Goal: Information Seeking & Learning: Understand process/instructions

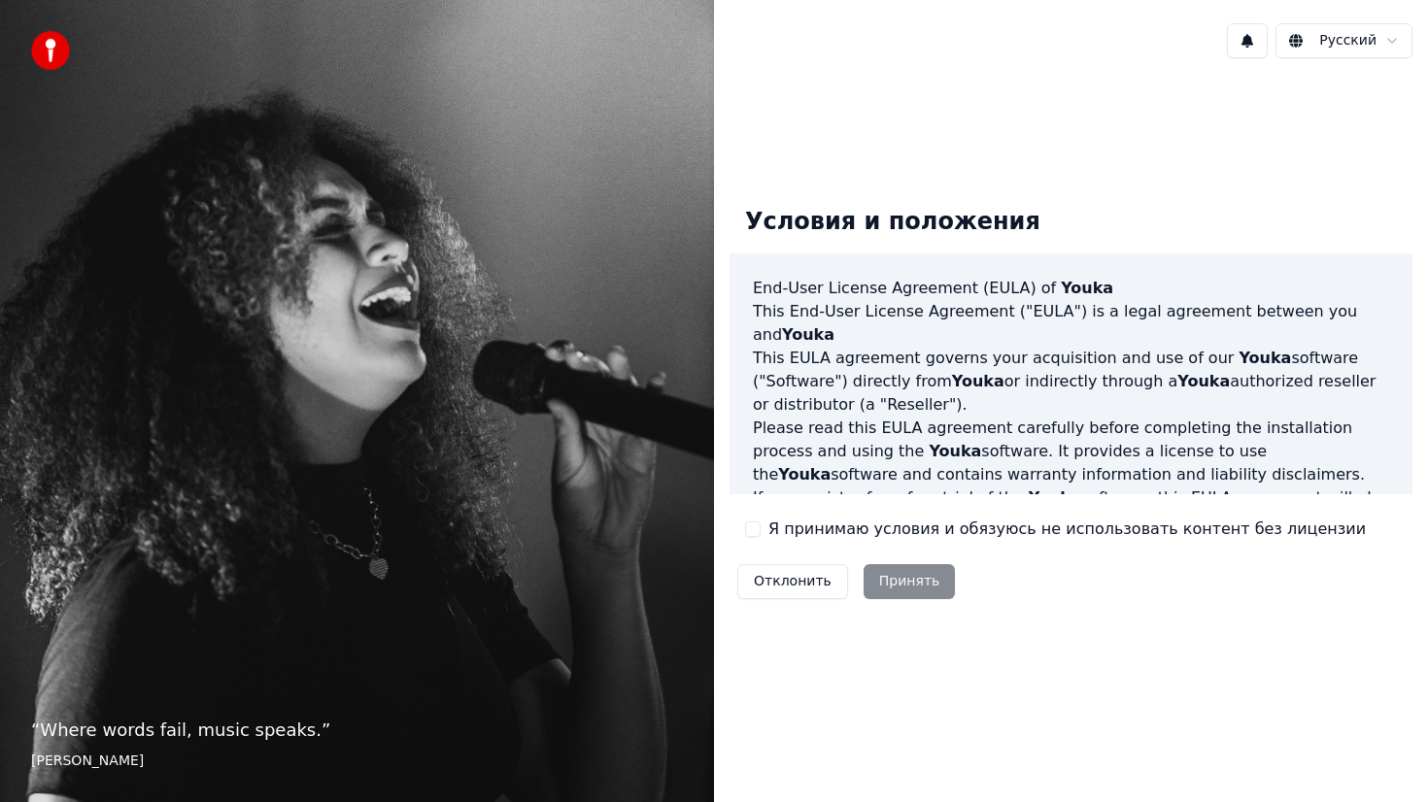
click at [756, 525] on button "Я принимаю условия и обязуюсь не использовать контент без лицензии" at bounding box center [753, 530] width 16 height 16
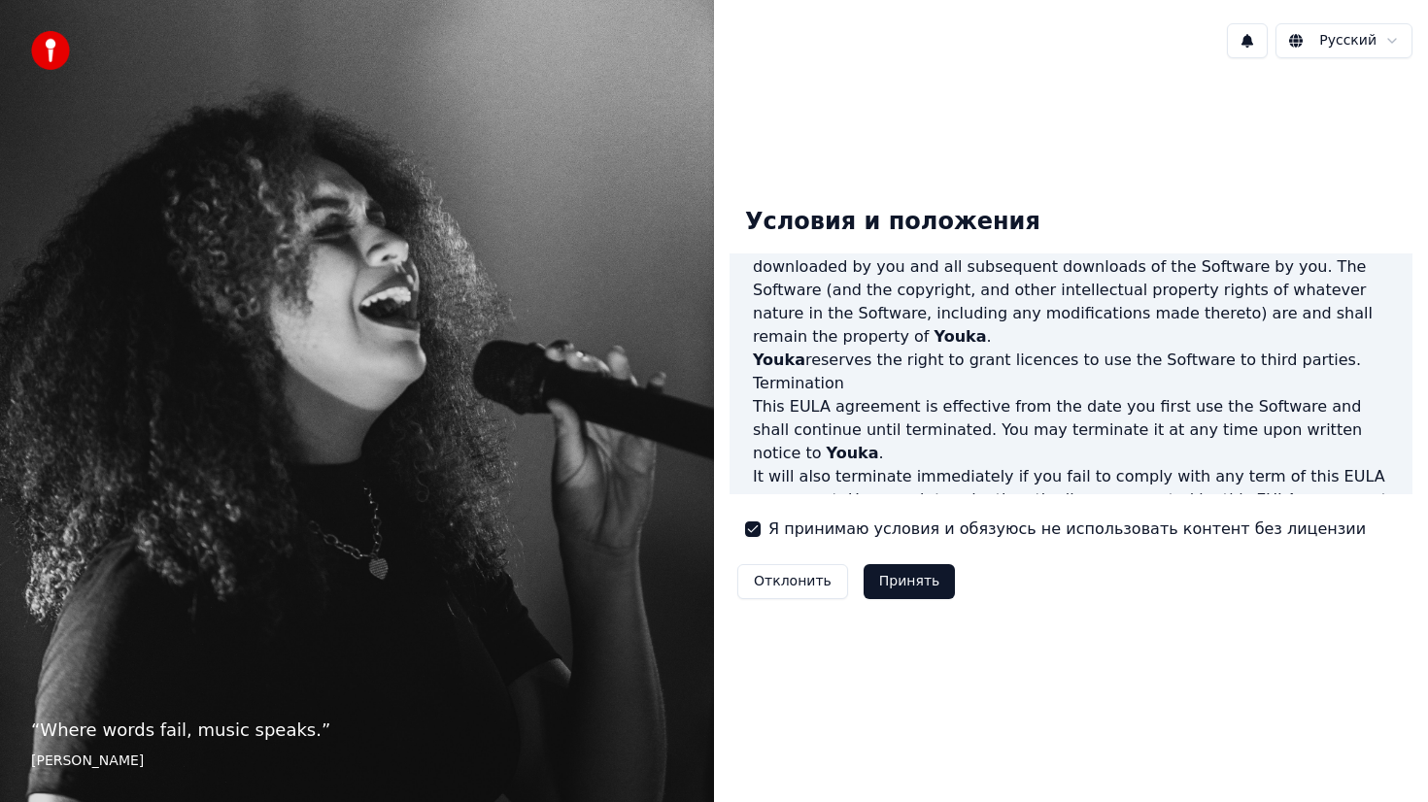
scroll to position [1134, 0]
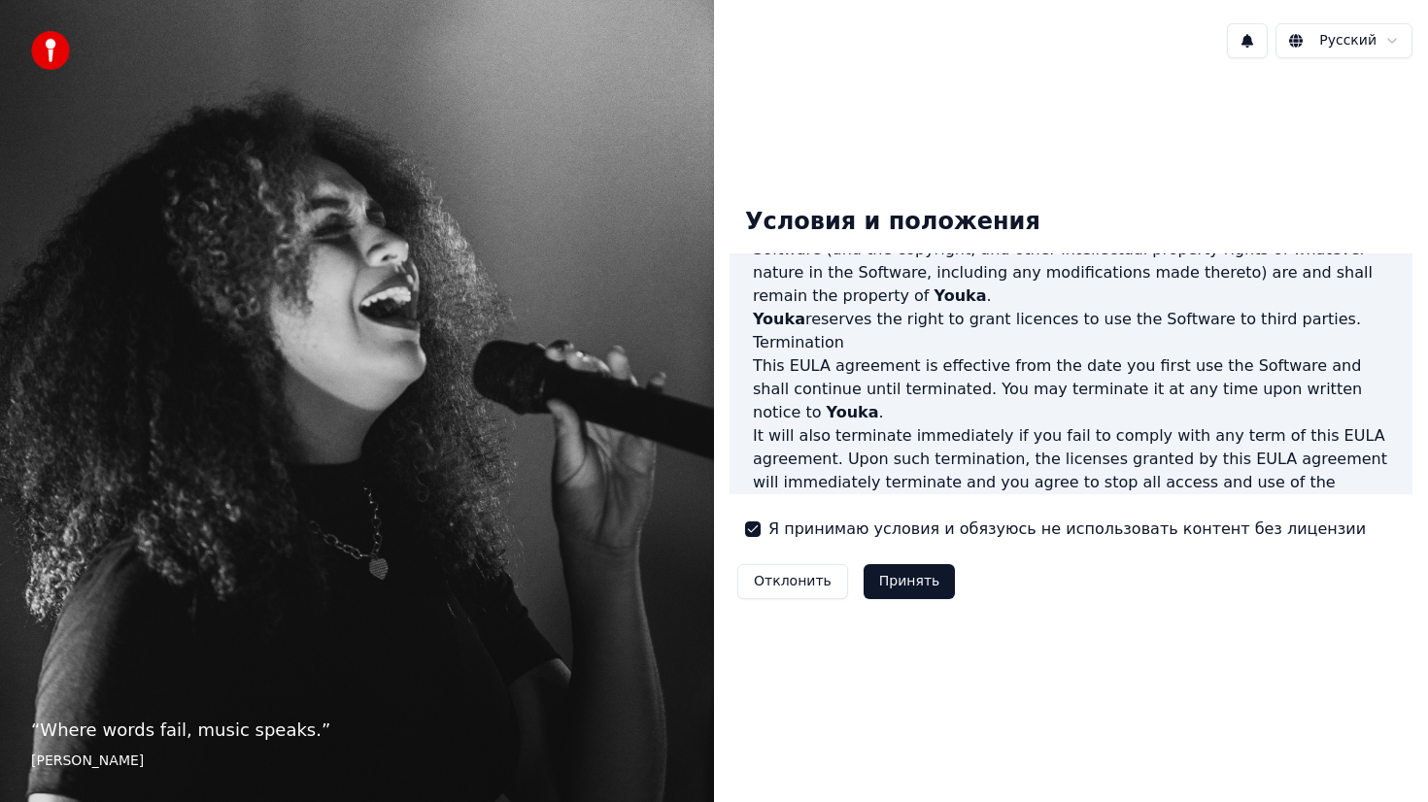
click at [899, 588] on button "Принять" at bounding box center [909, 581] width 92 height 35
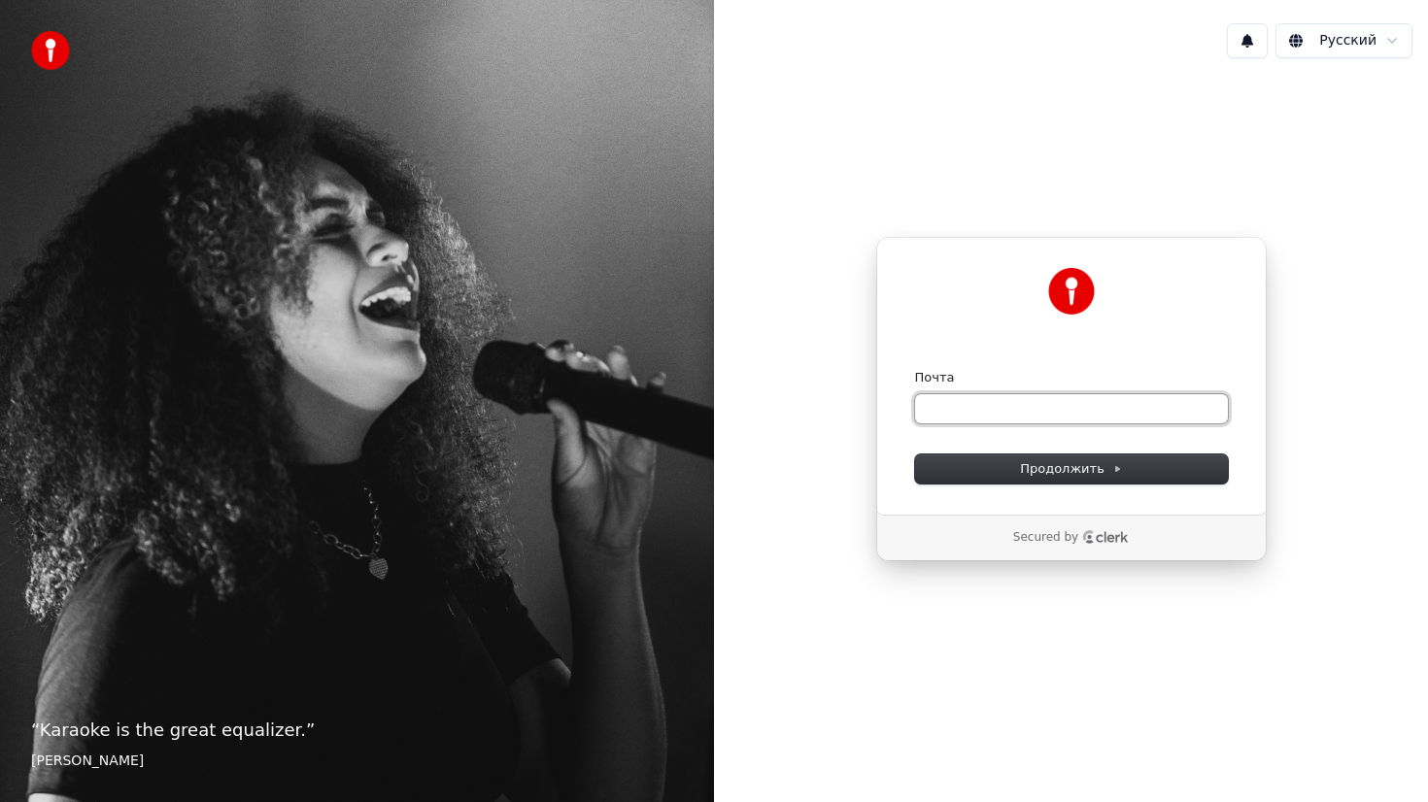
click at [988, 404] on input "Почта" at bounding box center [1071, 408] width 313 height 29
click at [979, 404] on input "Почта" at bounding box center [1071, 408] width 313 height 29
type input "*"
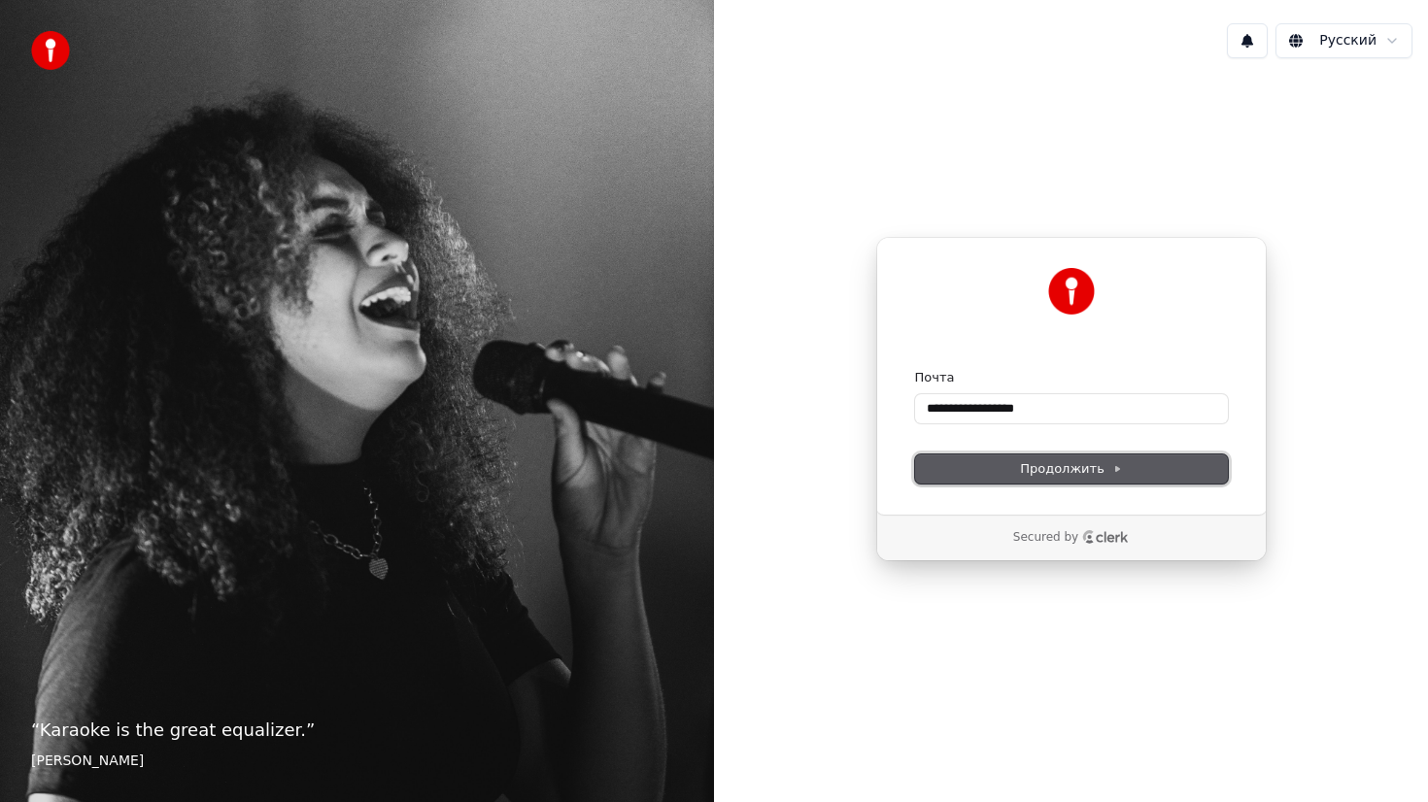
click at [1062, 478] on button "Продолжить" at bounding box center [1071, 469] width 313 height 29
type input "**********"
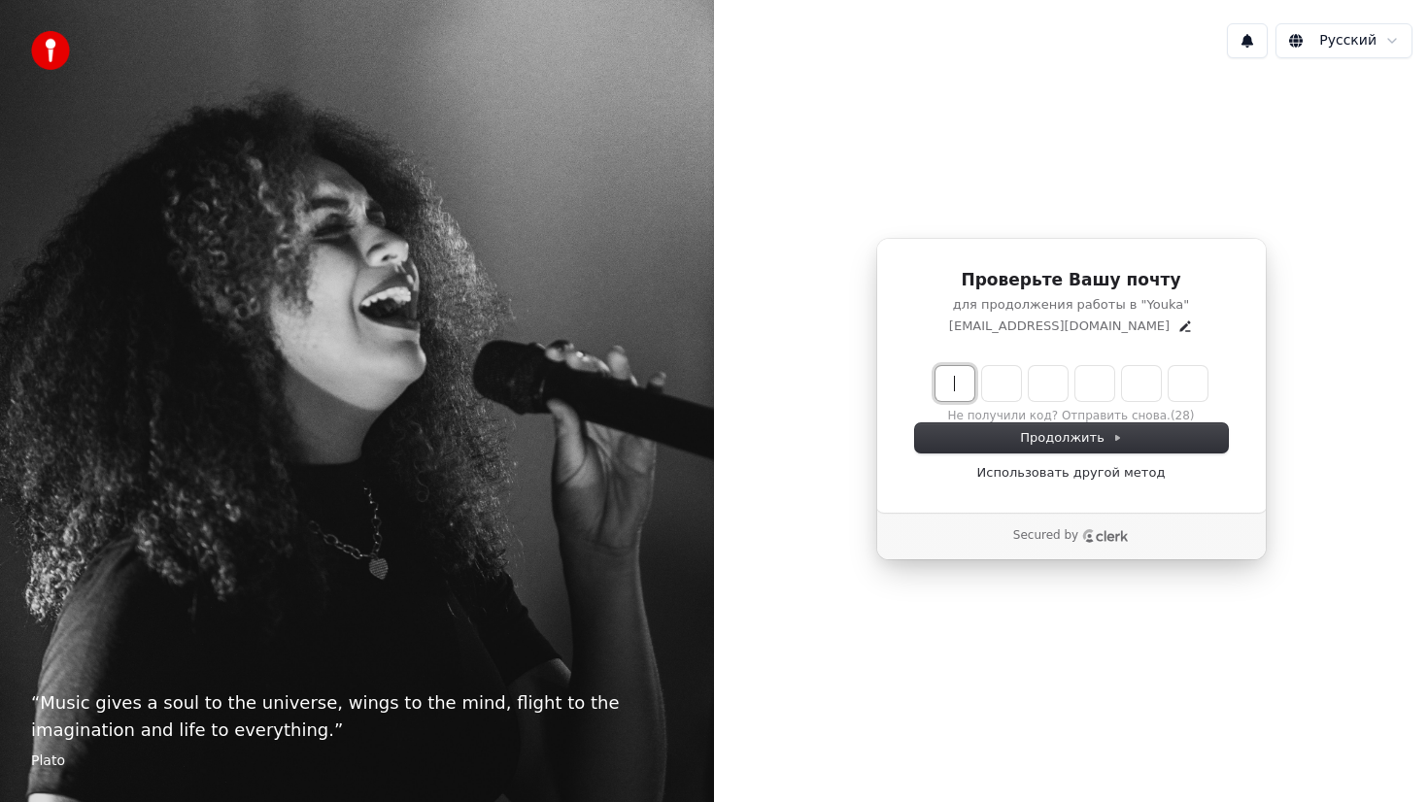
click at [947, 396] on input "Enter verification code" at bounding box center [1090, 383] width 311 height 35
type input "******"
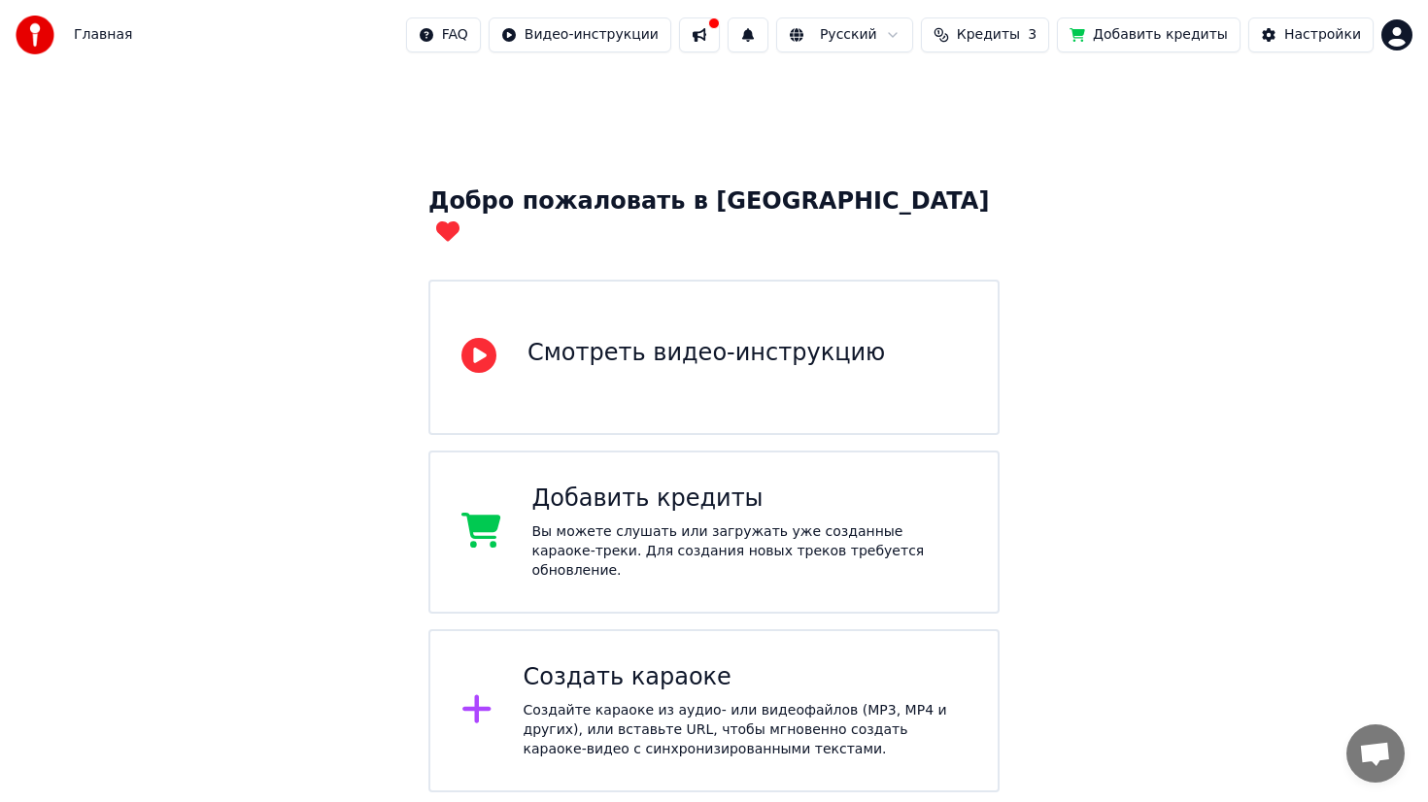
click at [1406, 41] on html "Главная FAQ Видео-инструкции Русский Кредиты 3 Добавить кредиты Настройки Добро…" at bounding box center [714, 491] width 1428 height 983
click at [52, 47] on html "Главная FAQ Видео-инструкции Русский Кредиты 3 Добавить кредиты Настройки Добро…" at bounding box center [714, 491] width 1428 height 983
click at [720, 37] on button at bounding box center [699, 34] width 41 height 35
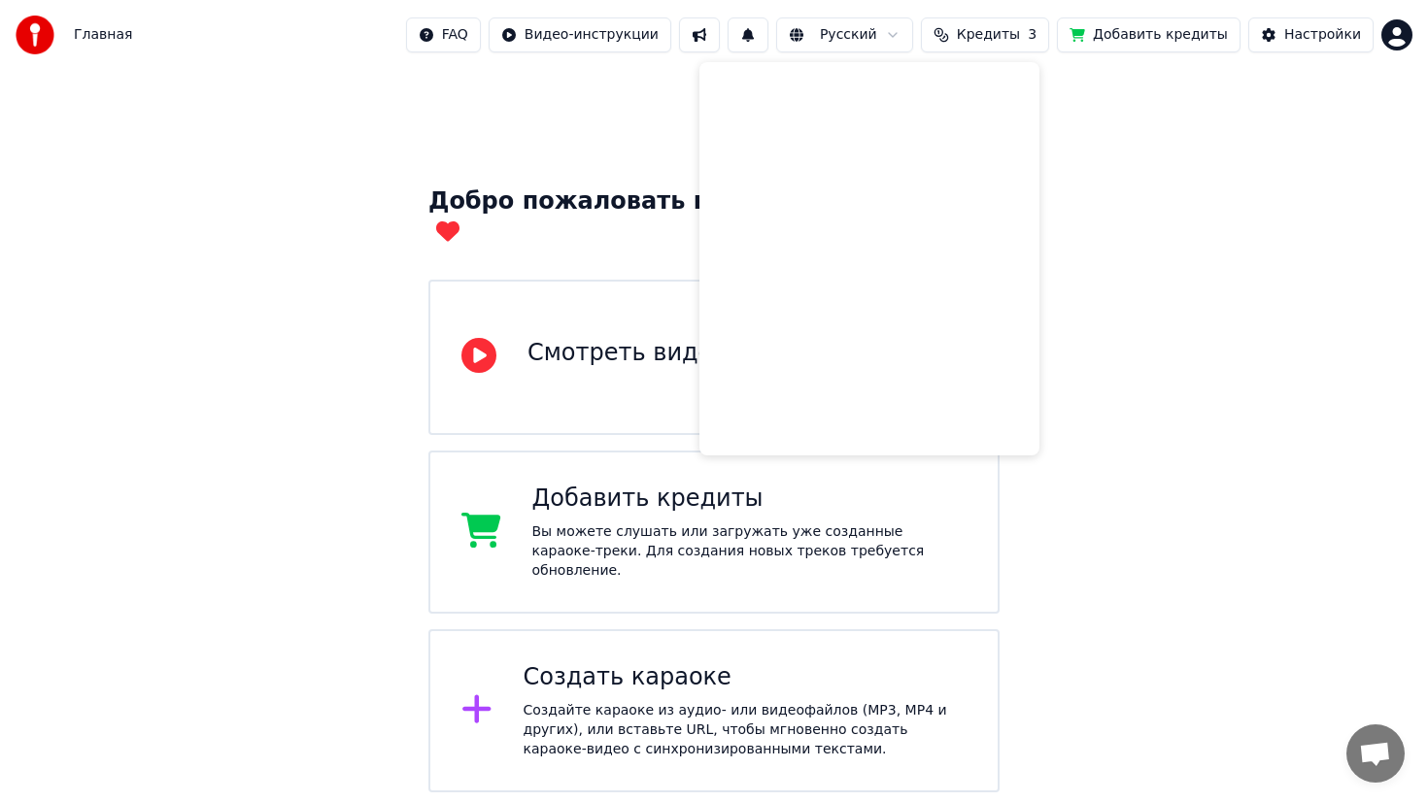
click at [766, 42] on button at bounding box center [747, 34] width 41 height 35
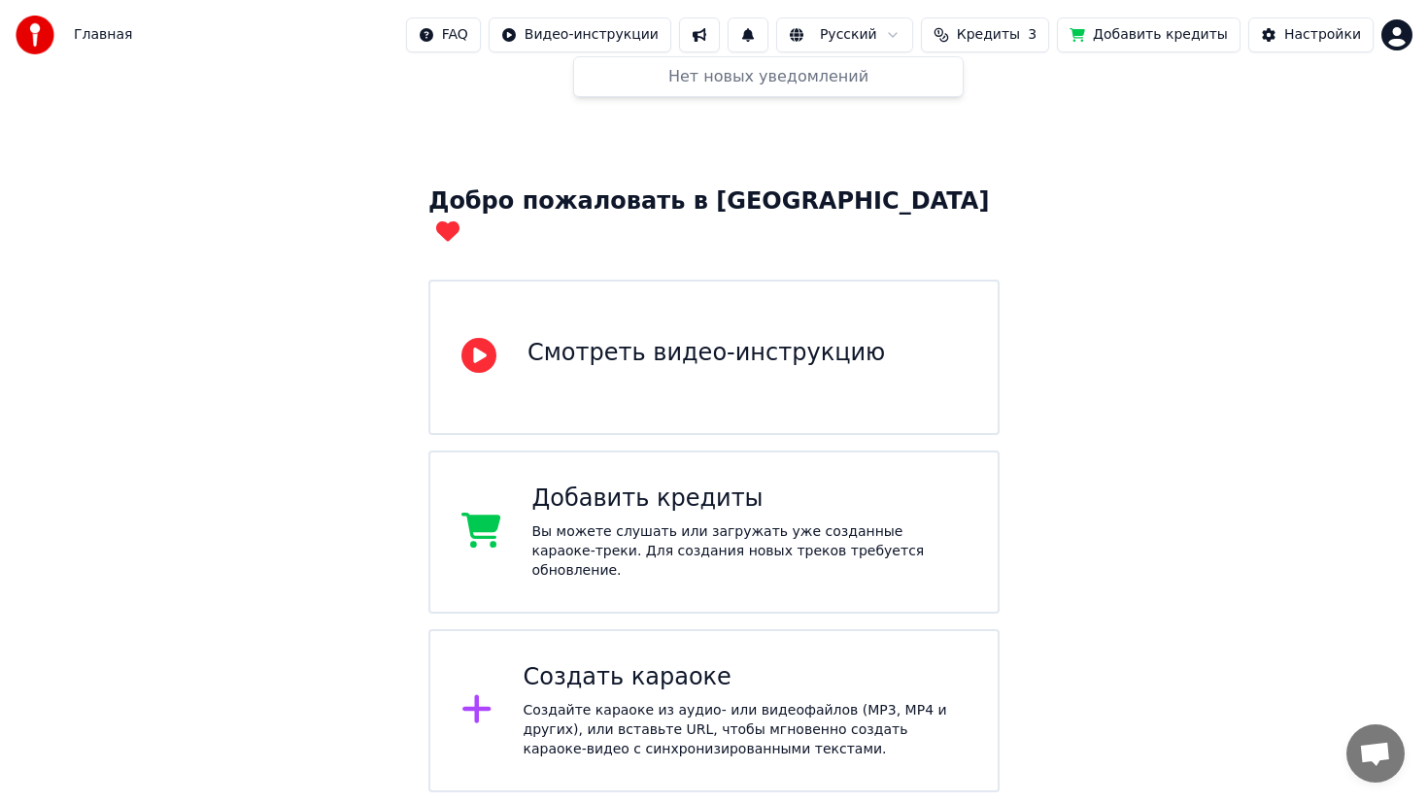
click at [111, 36] on span "Главная" at bounding box center [103, 34] width 58 height 19
click at [1033, 34] on button "Кредиты 3" at bounding box center [985, 34] width 128 height 35
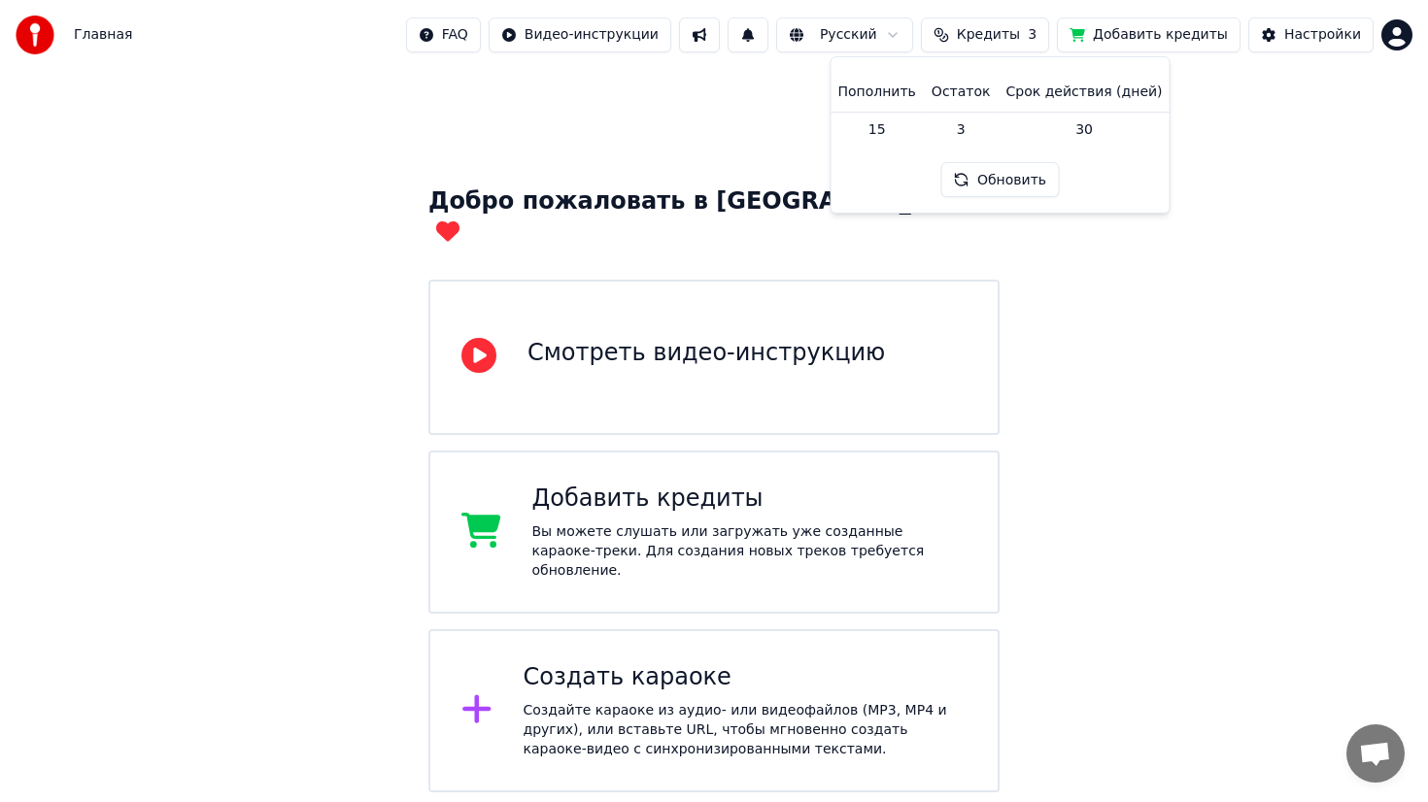
click at [1412, 33] on div "Главная FAQ Видео-инструкции Русский Кредиты 3 Добавить кредиты Настройки" at bounding box center [714, 35] width 1428 height 70
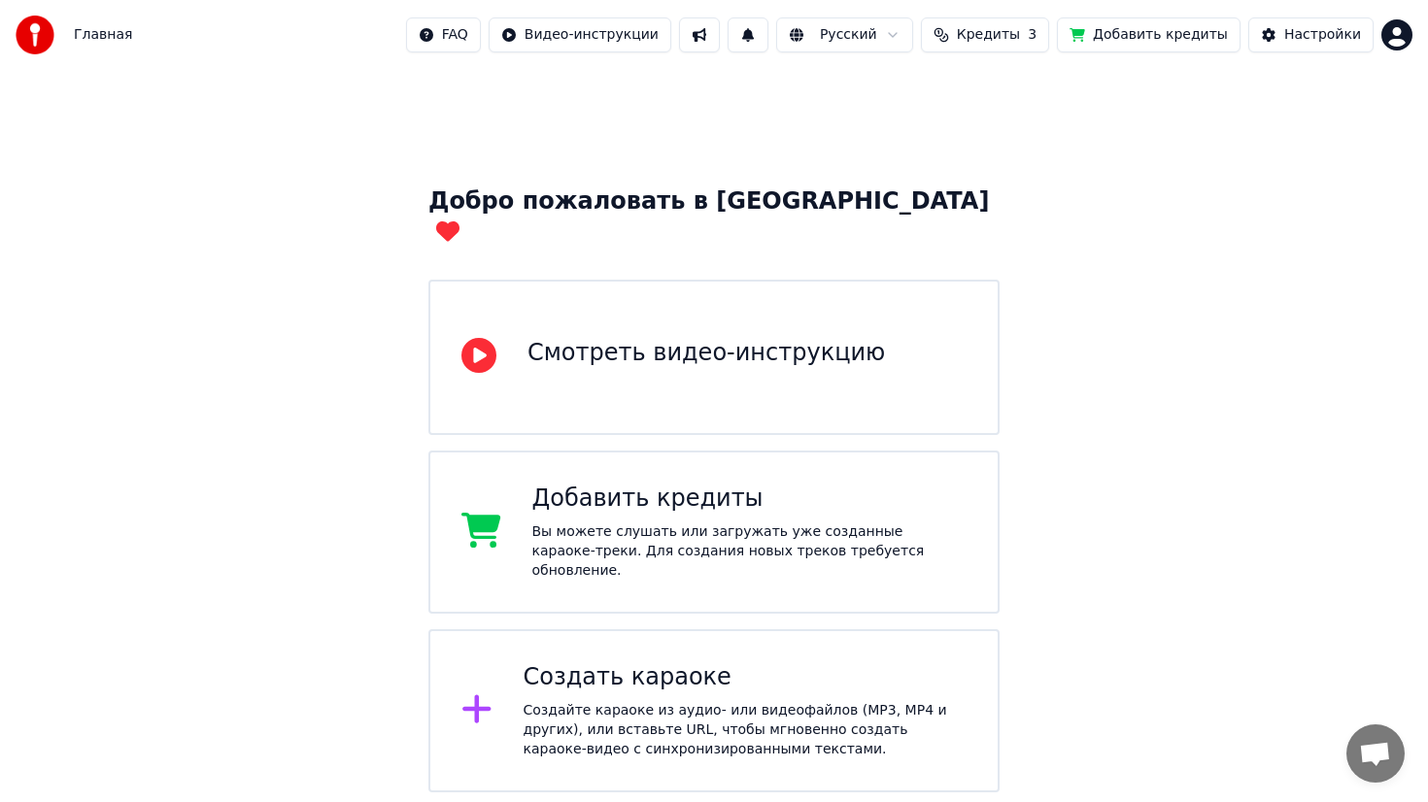
click at [1404, 33] on html "Главная FAQ Видео-инструкции Русский Кредиты 3 Добавить кредиты Настройки Добро…" at bounding box center [714, 491] width 1428 height 983
click at [1074, 126] on html "Главная FAQ Видео-инструкции Русский Кредиты 3 Добавить кредиты Настройки Добро…" at bounding box center [714, 491] width 1428 height 983
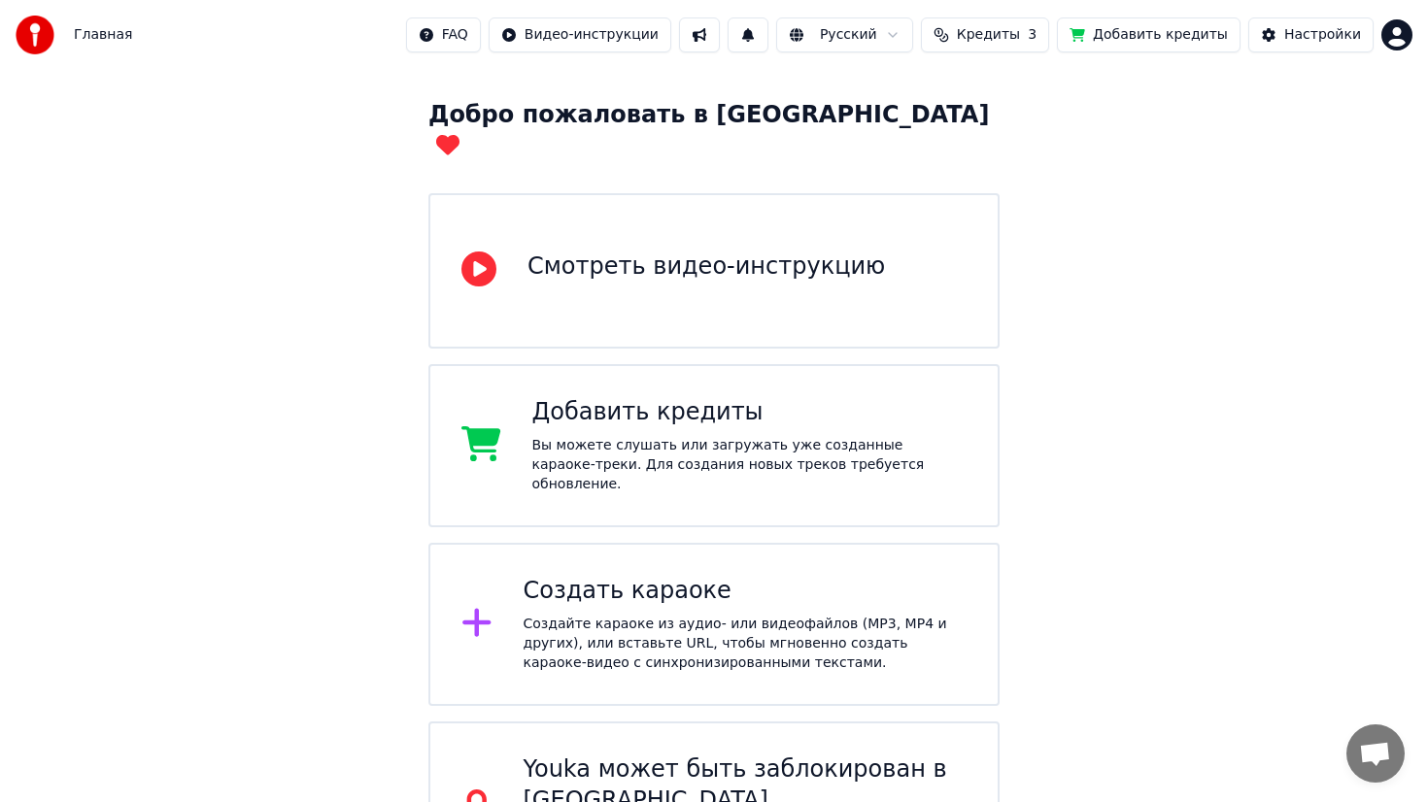
scroll to position [129, 0]
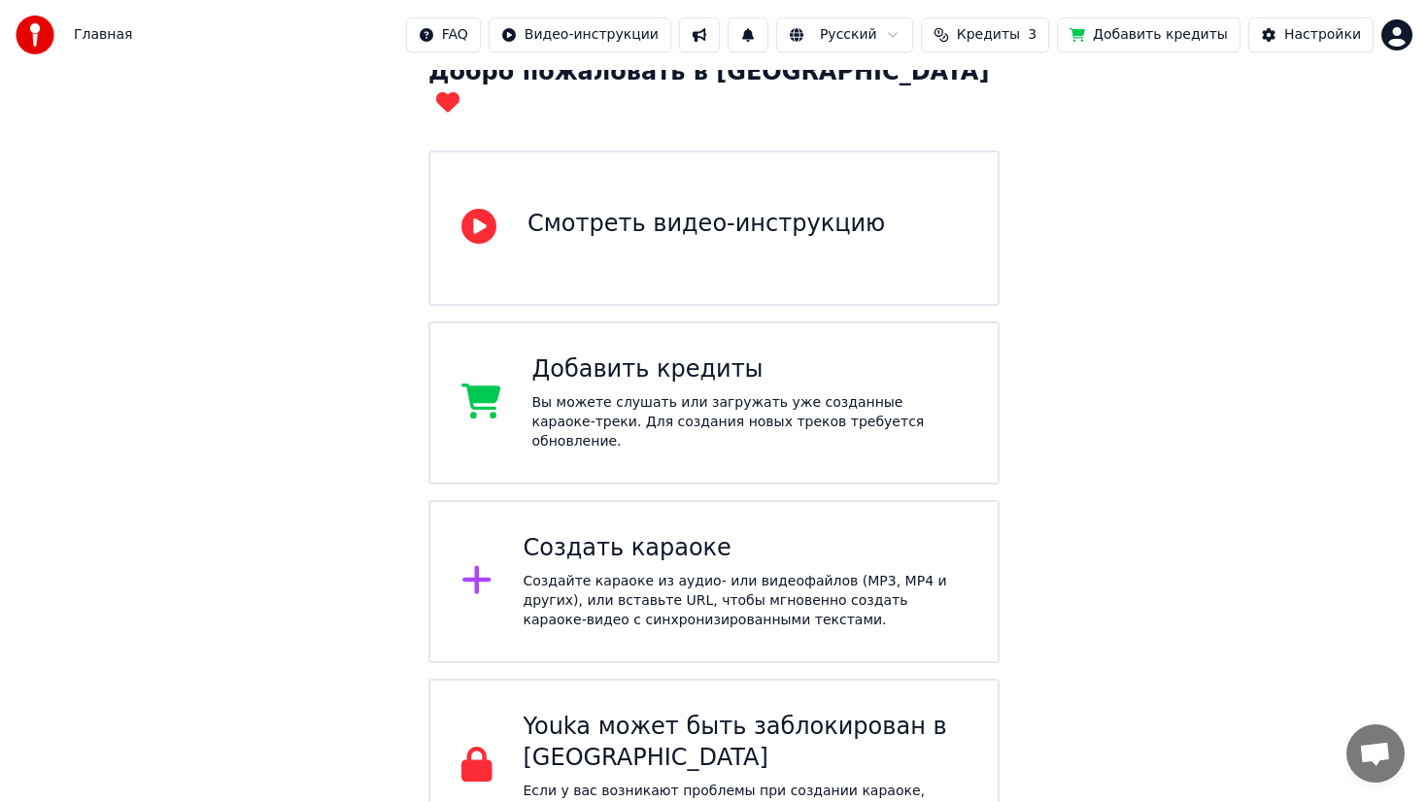
click at [697, 572] on div "Создайте караоке из аудио- или видеофайлов (MP3, MP4 и других), или вставьте UR…" at bounding box center [746, 601] width 444 height 58
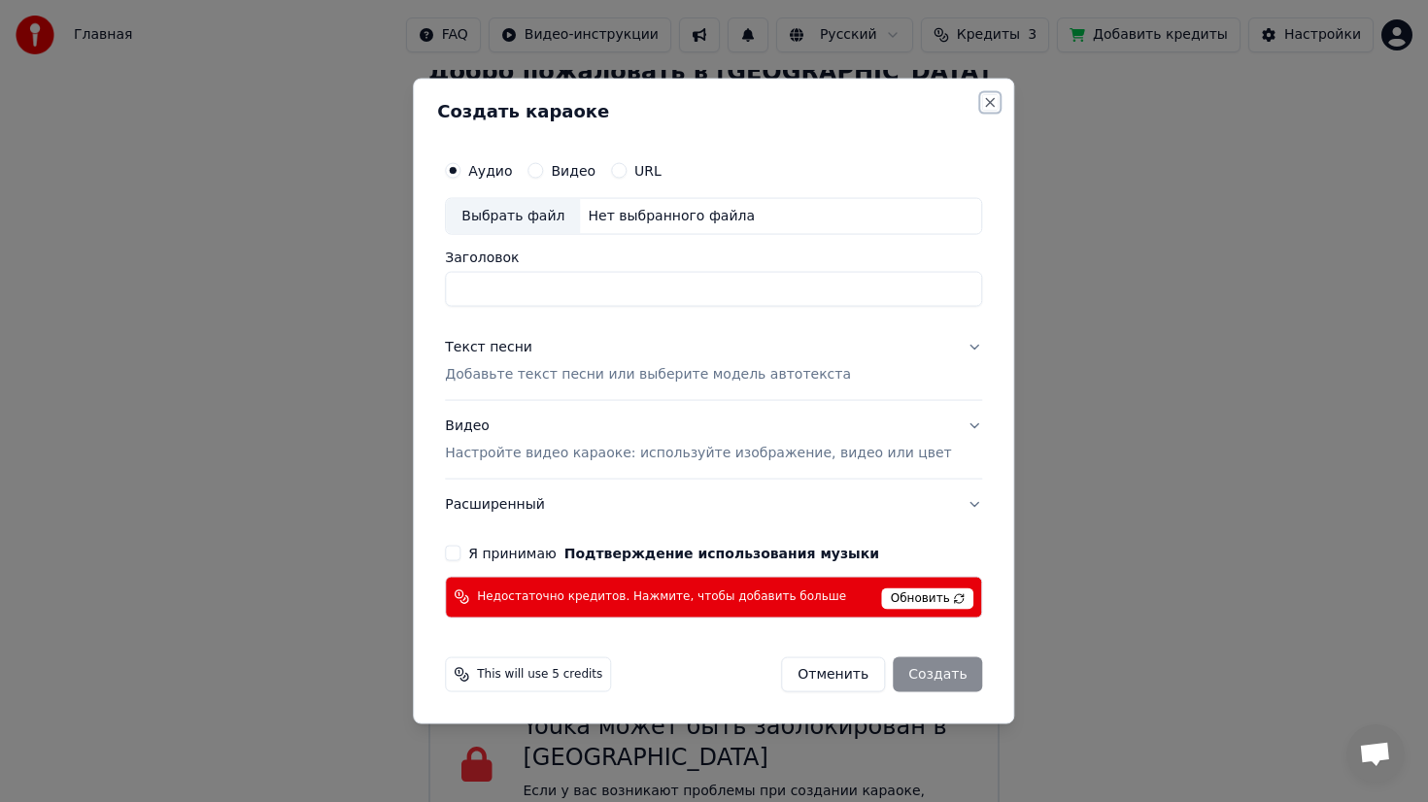
click at [983, 102] on button "Close" at bounding box center [991, 103] width 16 height 16
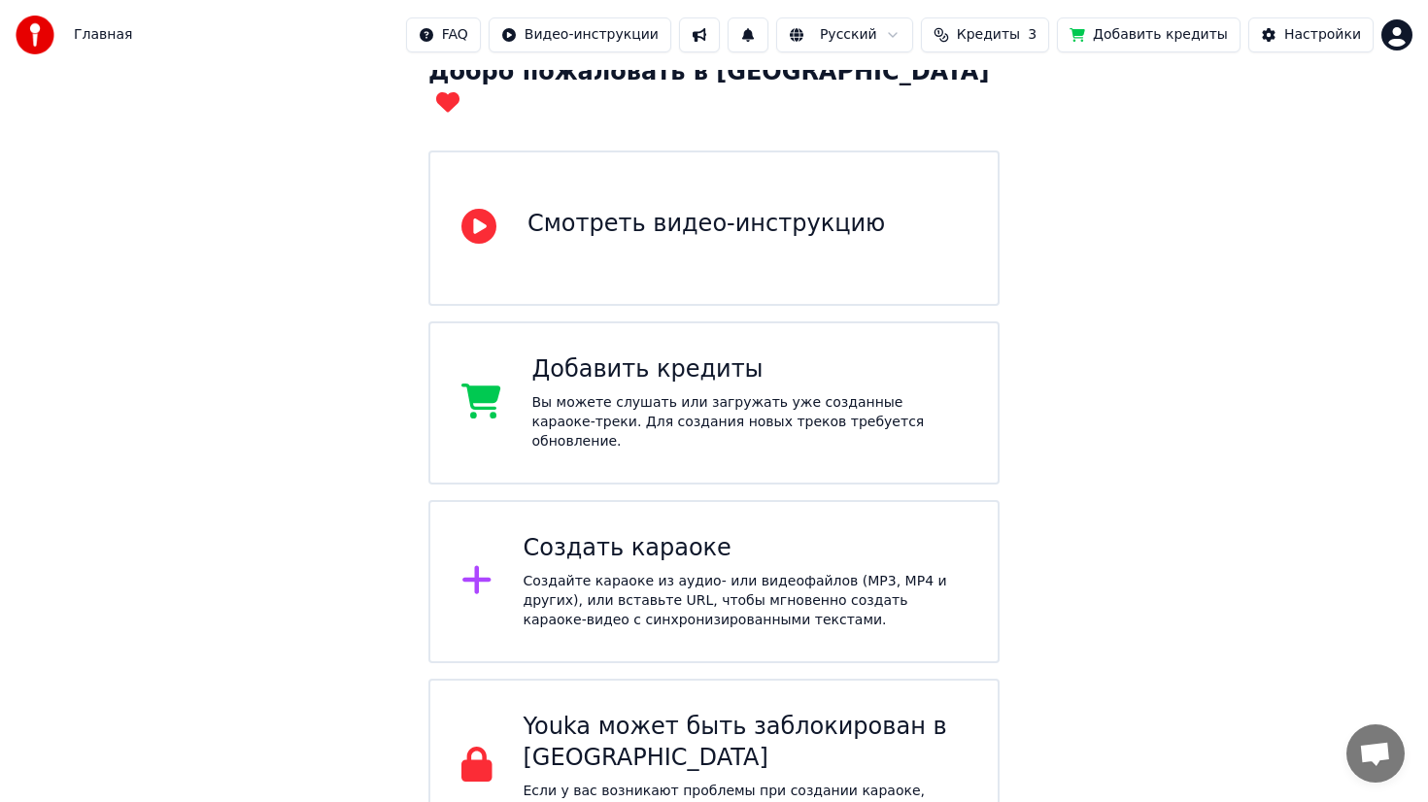
scroll to position [0, 0]
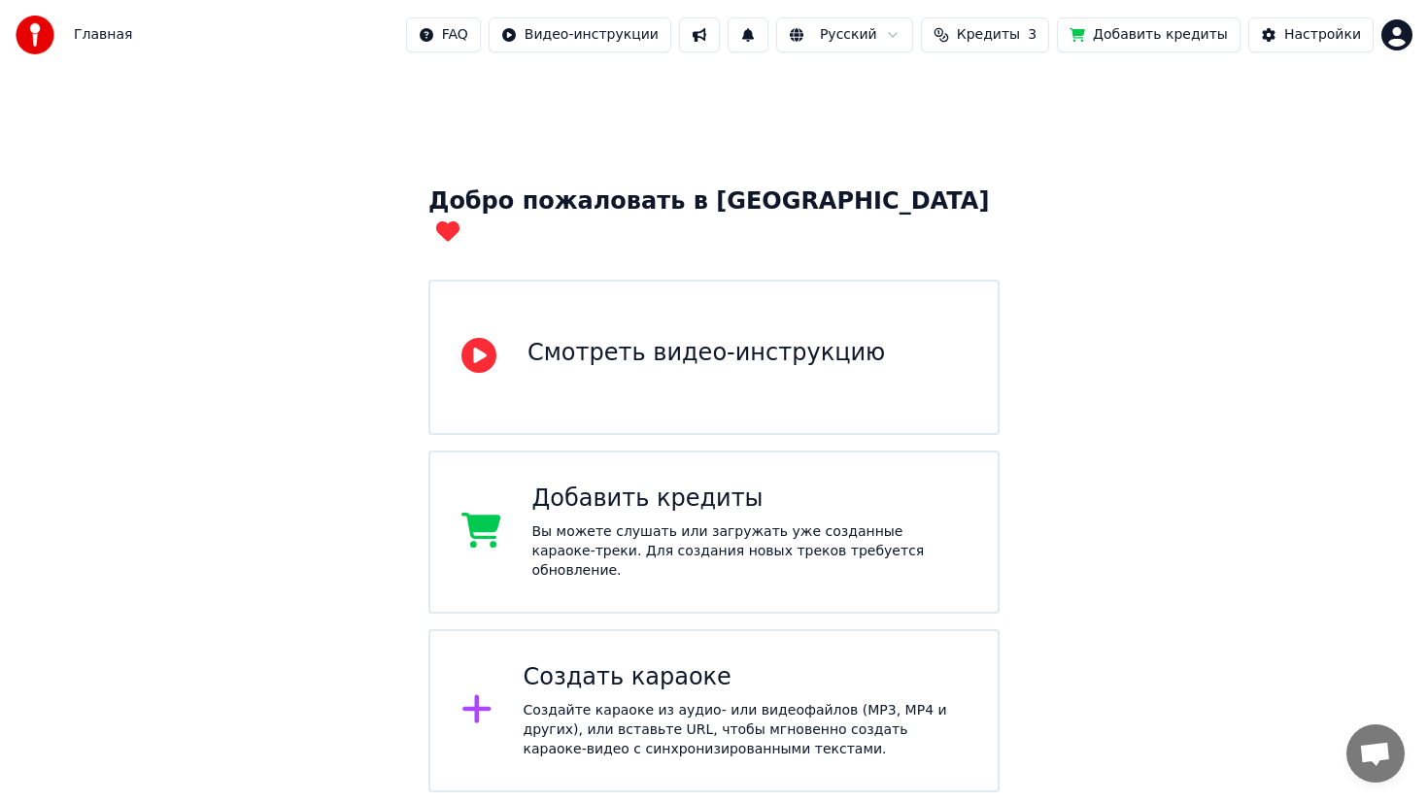
click at [765, 44] on button at bounding box center [747, 34] width 41 height 35
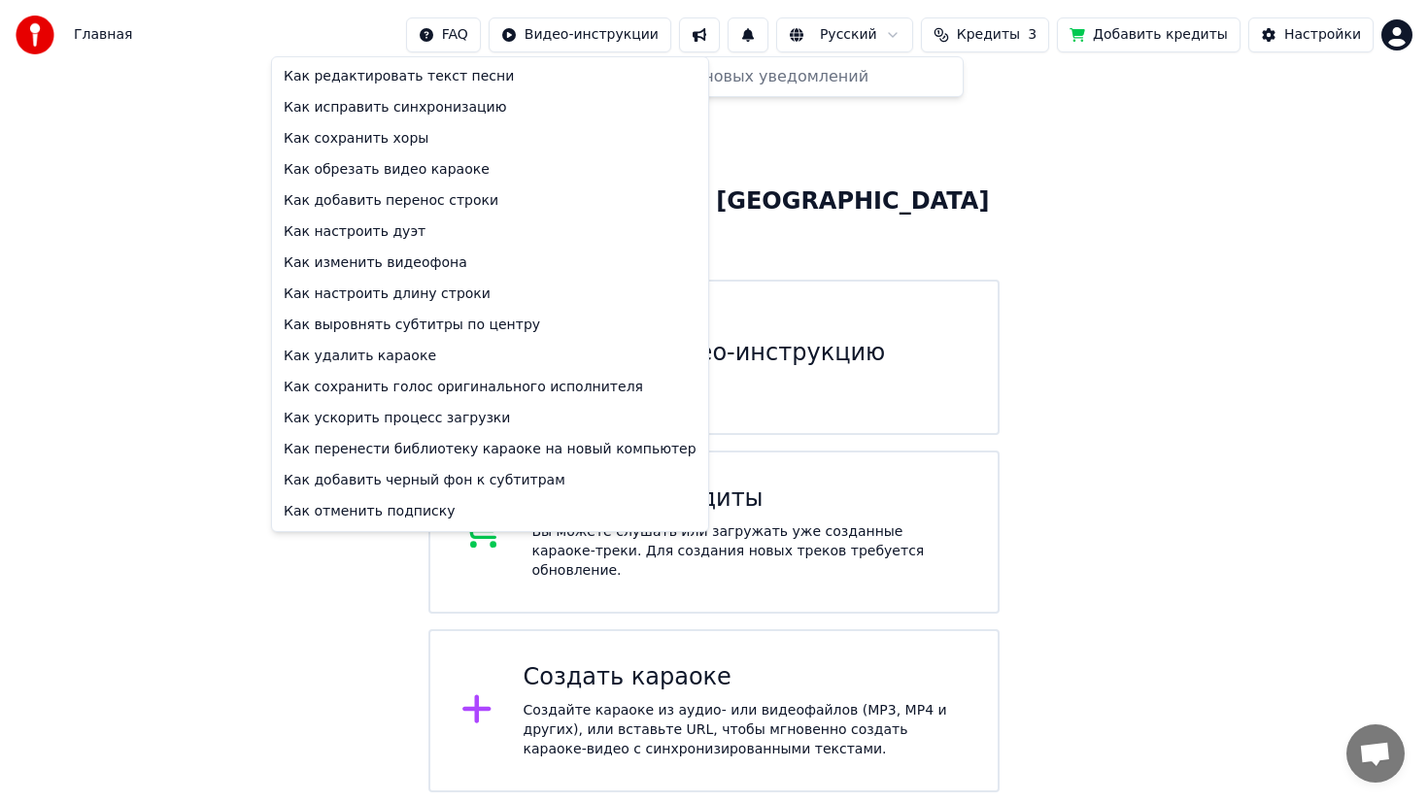
click at [470, 36] on html "Главная FAQ Видео-инструкции Русский Кредиты 3 Добавить кредиты Настройки Добро…" at bounding box center [714, 491] width 1428 height 983
click at [1338, 62] on html "Главная FAQ Видео-инструкции Русский Кредиты 3 Добавить кредиты Настройки Добро…" at bounding box center [714, 491] width 1428 height 983
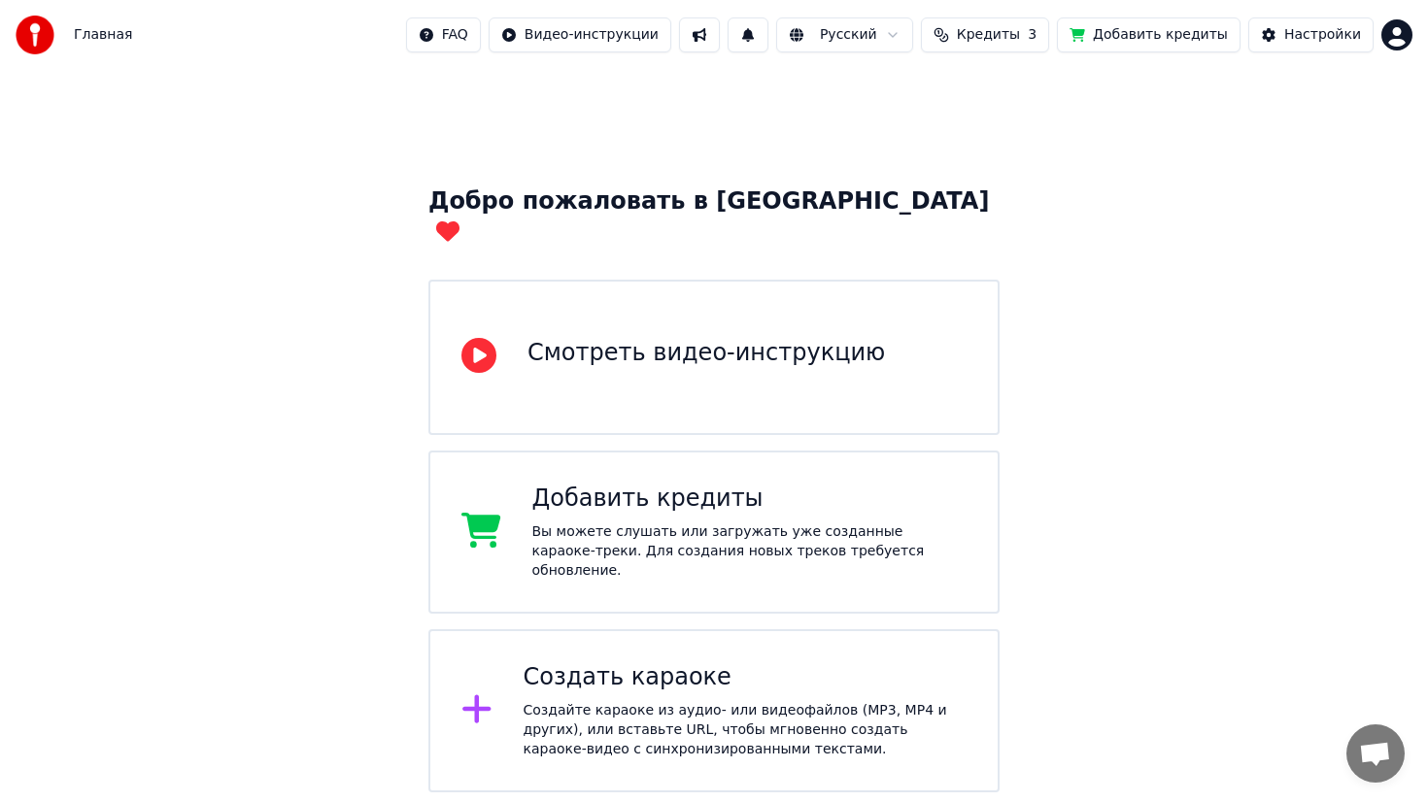
click at [483, 36] on html "Главная FAQ Видео-инструкции Русский Кредиты 3 Добавить кредиты Настройки Добро…" at bounding box center [714, 491] width 1428 height 983
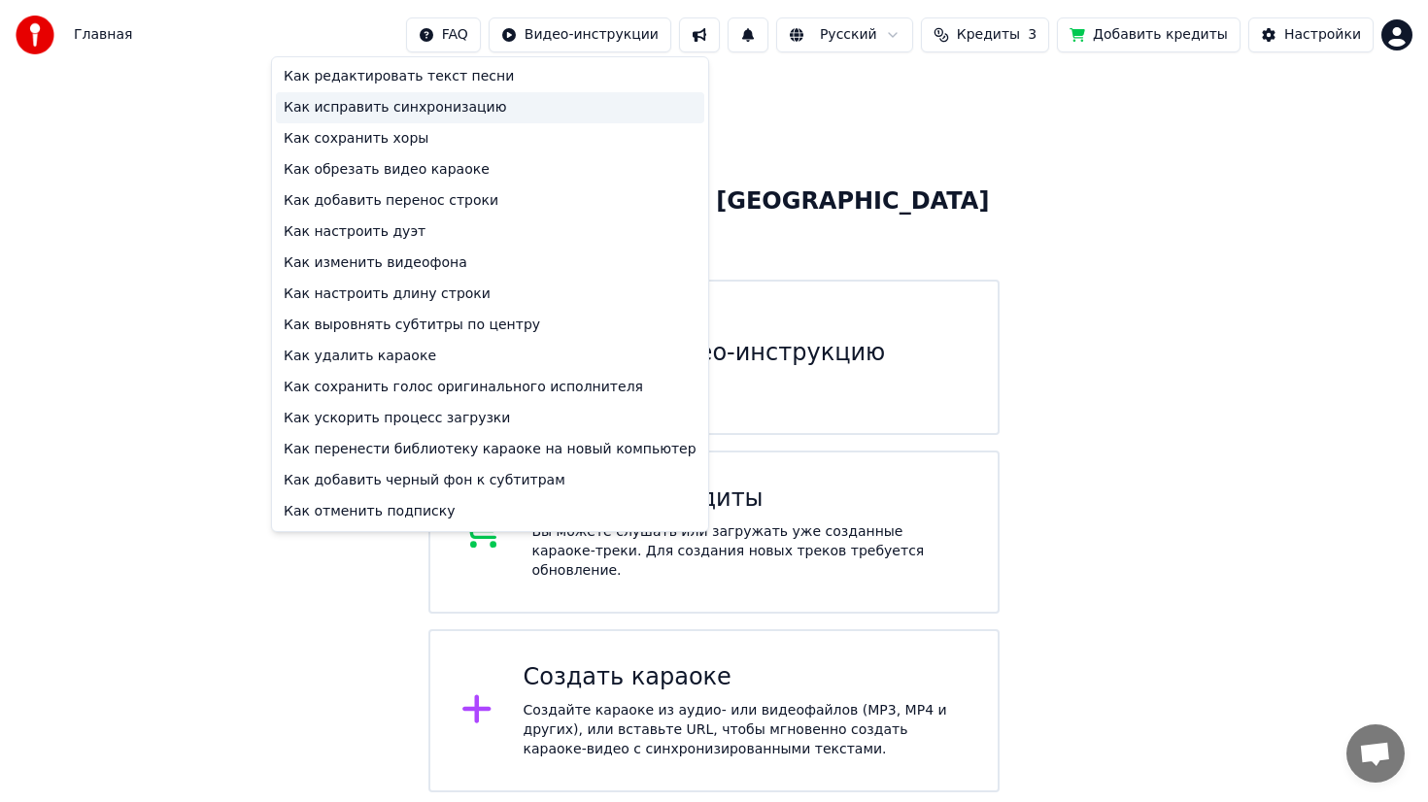
click at [514, 105] on div "Как исправить синхронизацию" at bounding box center [490, 107] width 428 height 31
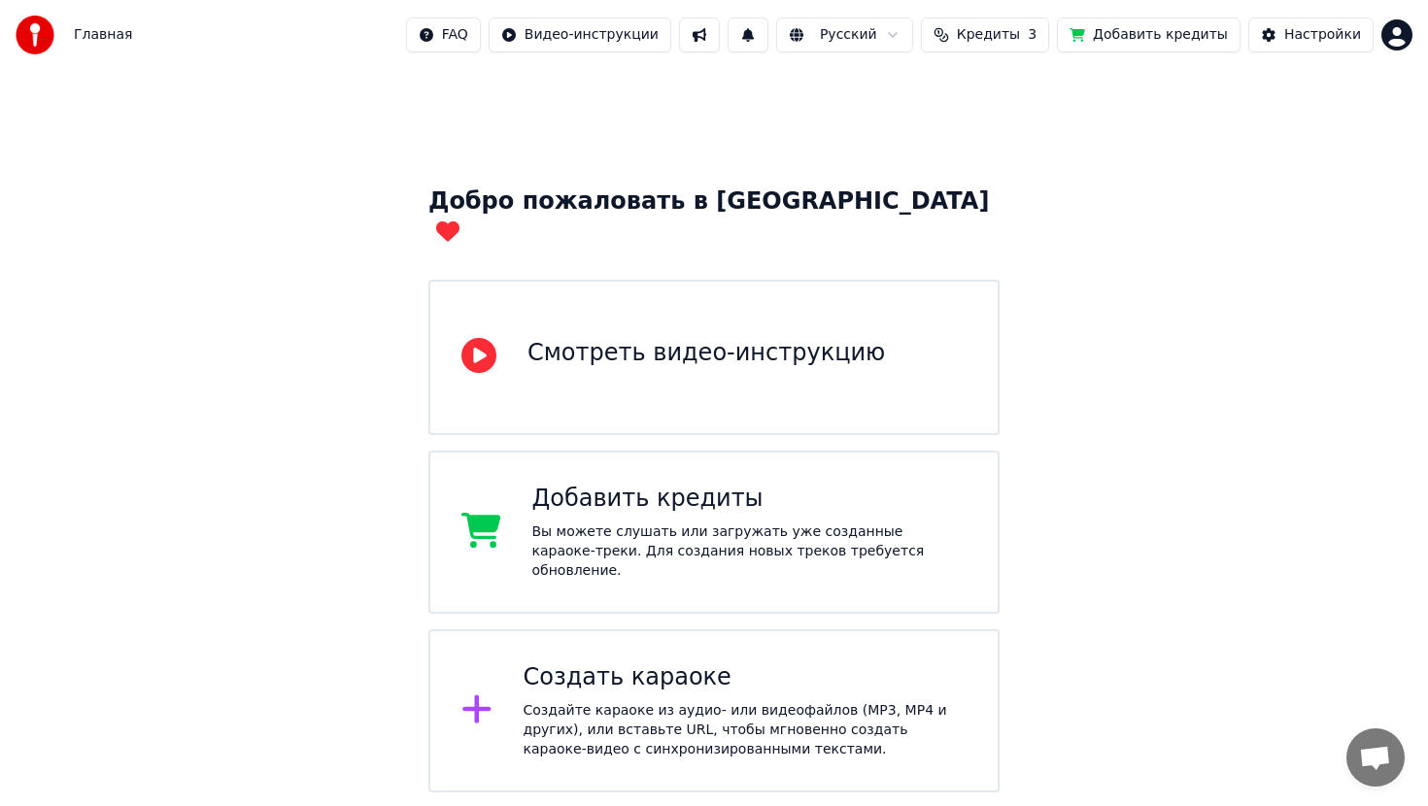
click at [41, 40] on img at bounding box center [35, 35] width 39 height 39
click at [98, 30] on span "Главная" at bounding box center [103, 34] width 58 height 19
click at [47, 29] on img at bounding box center [35, 35] width 39 height 39
click at [720, 37] on button at bounding box center [699, 34] width 41 height 35
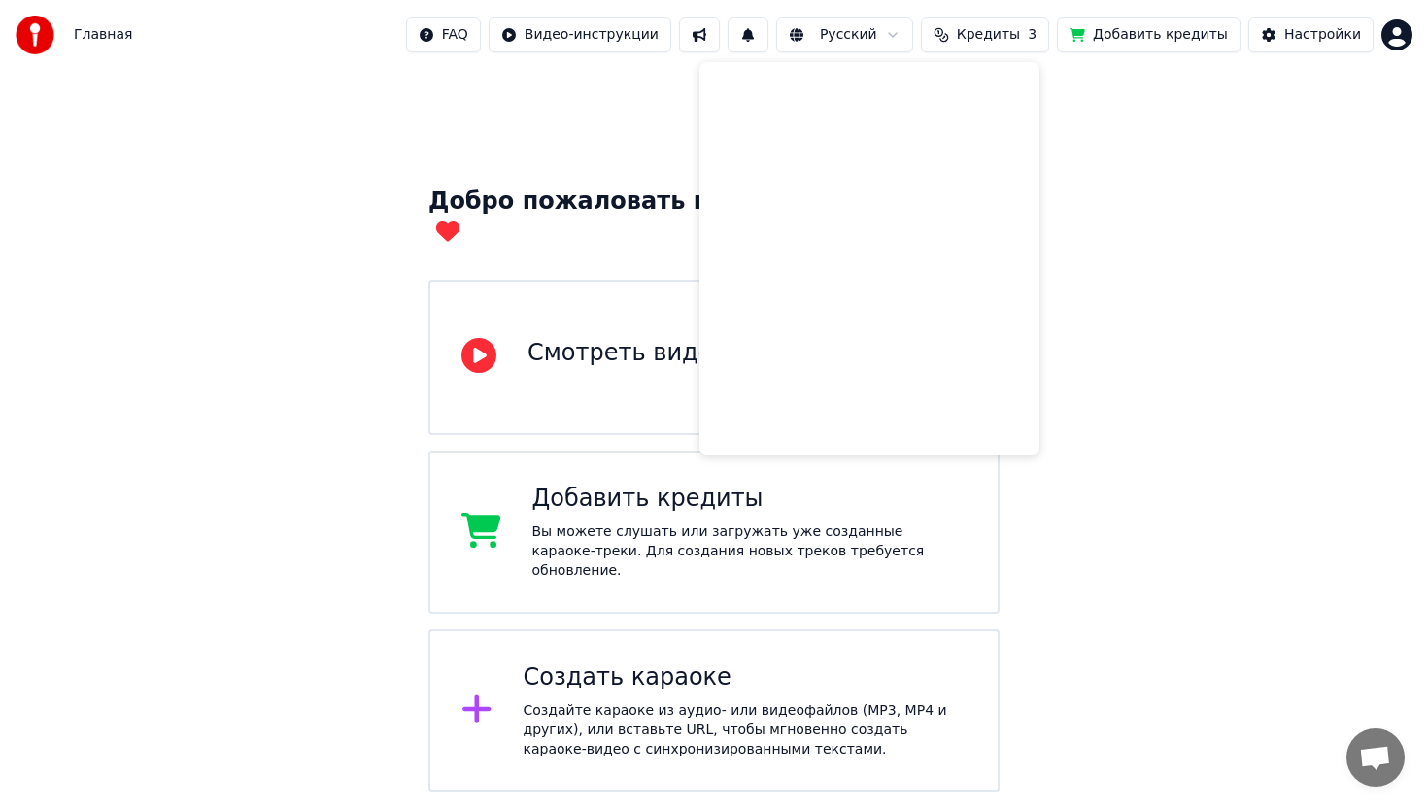
click at [768, 27] on button at bounding box center [747, 34] width 41 height 35
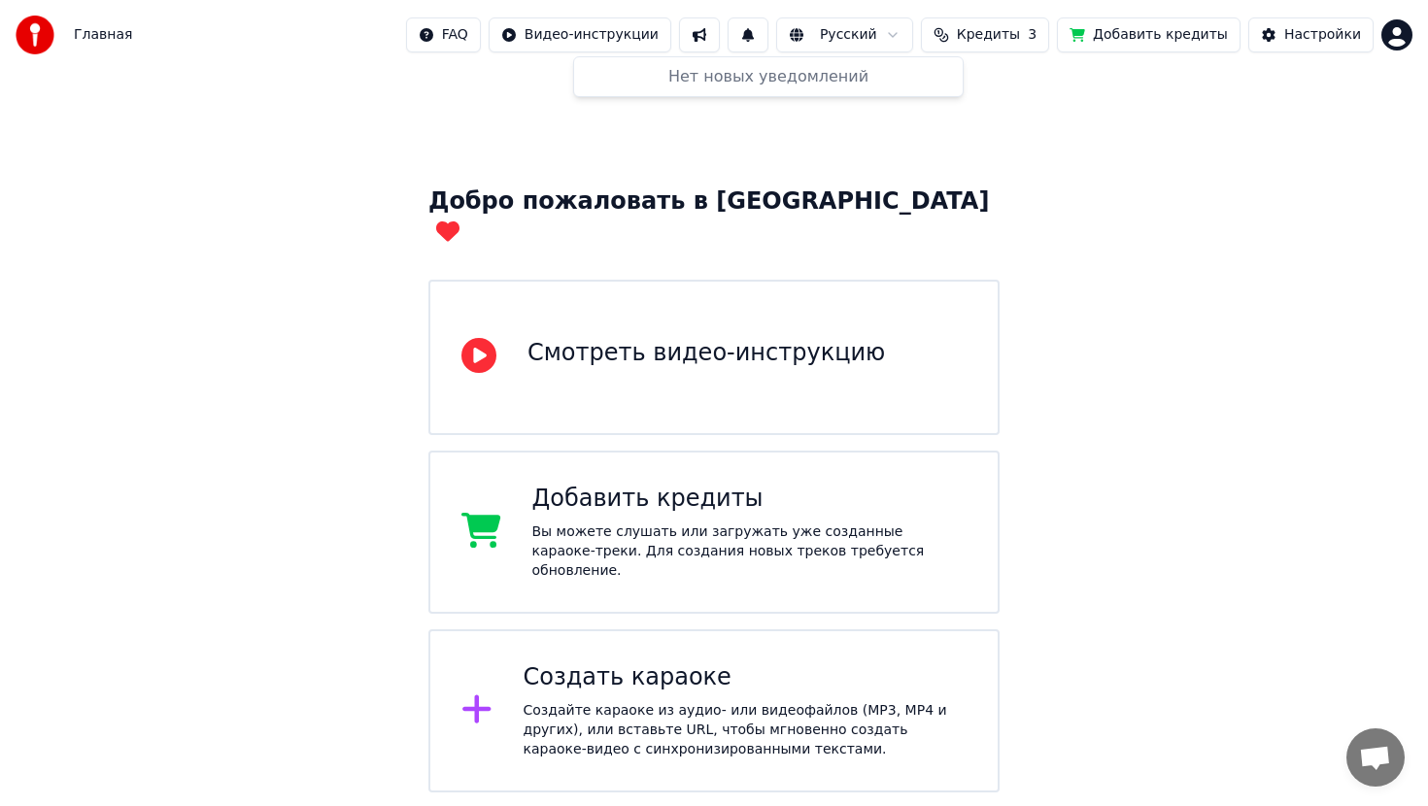
click at [898, 33] on html "Главная FAQ Видео-инструкции Русский Кредиты 3 Добавить кредиты Настройки Добро…" at bounding box center [714, 491] width 1428 height 983
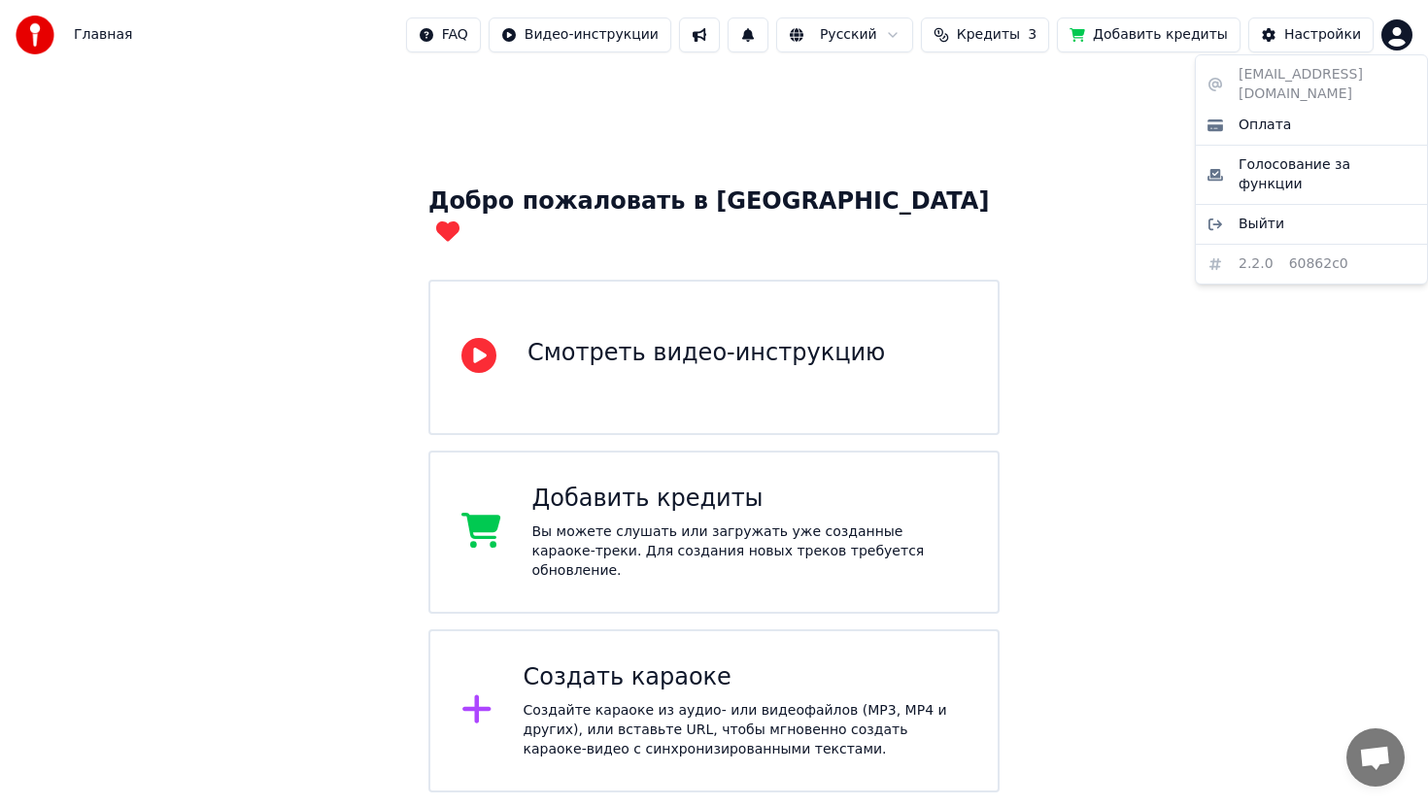
click at [1403, 47] on html "Главная FAQ Видео-инструкции Русский Кредиты 3 Добавить кредиты Настройки Добро…" at bounding box center [714, 491] width 1428 height 983
click at [1395, 45] on html "Главная FAQ Видео-инструкции Русский Кредиты 3 Добавить кредиты Настройки Добро…" at bounding box center [714, 491] width 1428 height 983
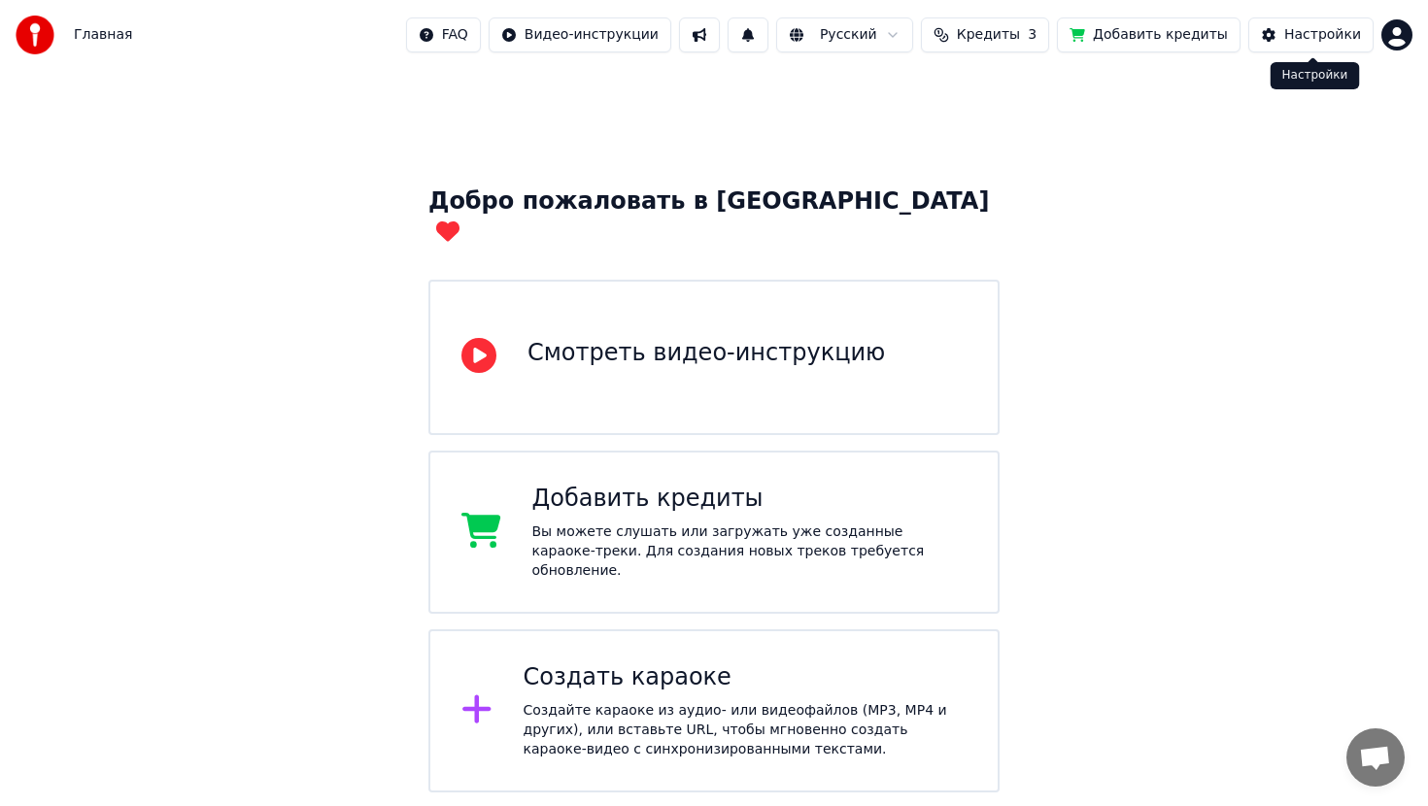
click at [1336, 42] on div "Настройки" at bounding box center [1322, 34] width 77 height 19
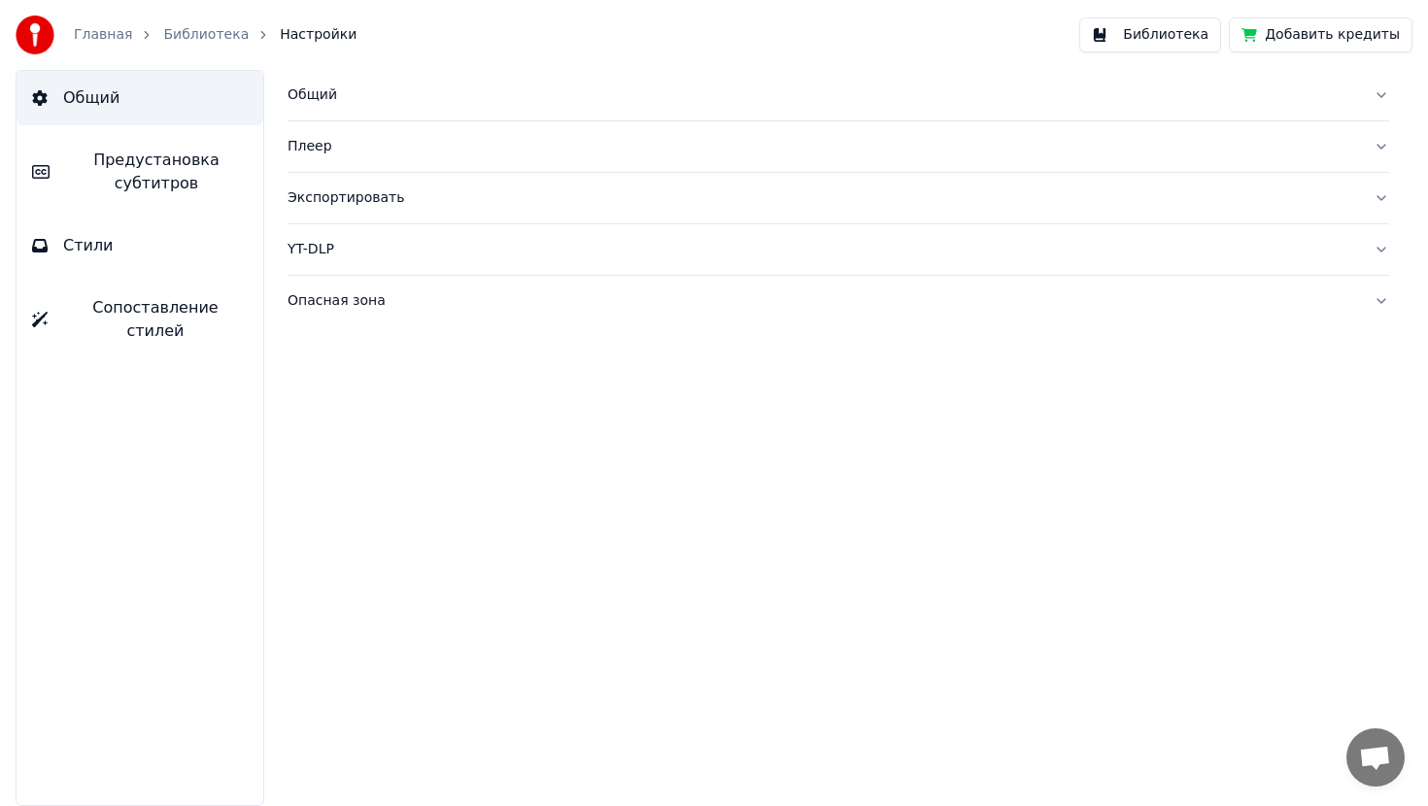
click at [32, 39] on img at bounding box center [35, 35] width 39 height 39
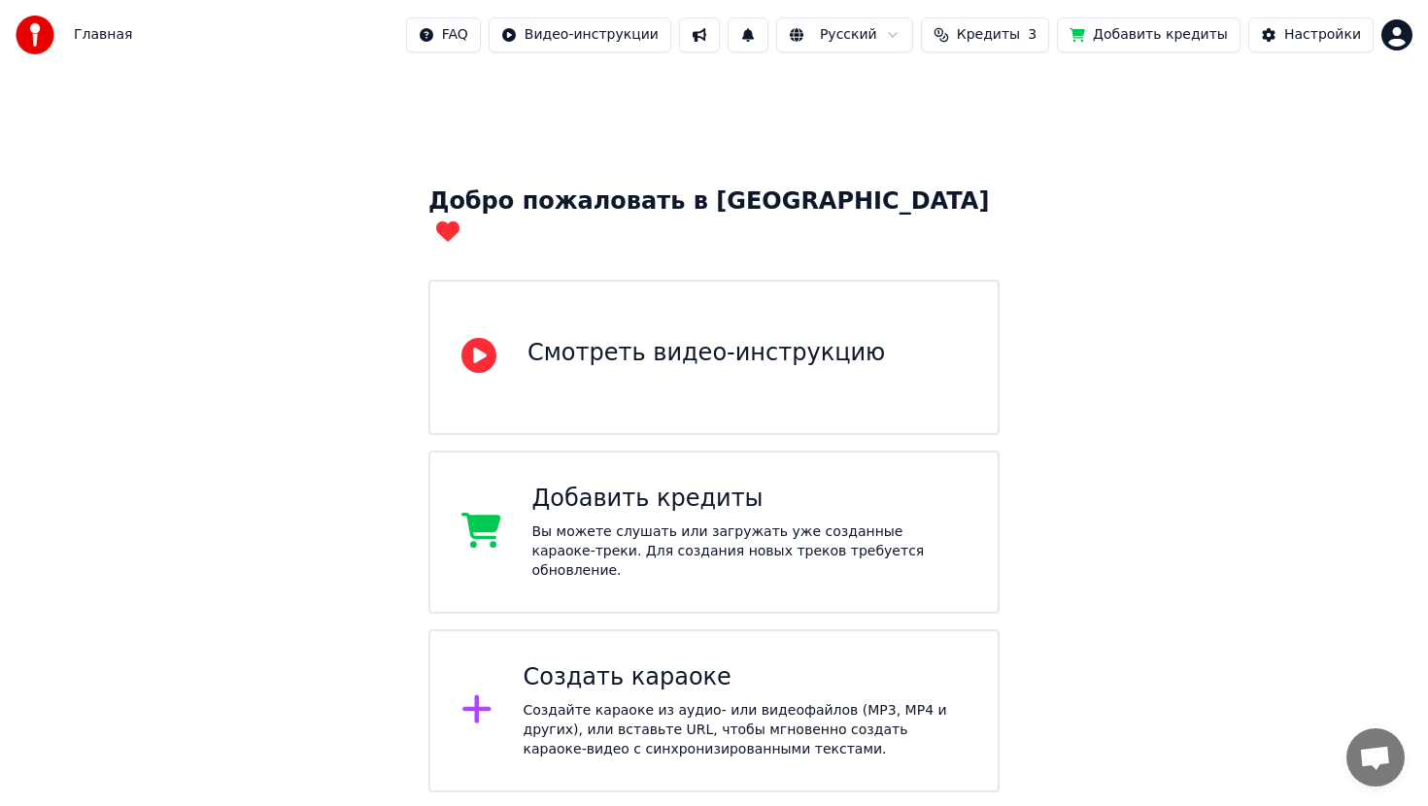
click at [121, 34] on span "Главная" at bounding box center [103, 34] width 58 height 19
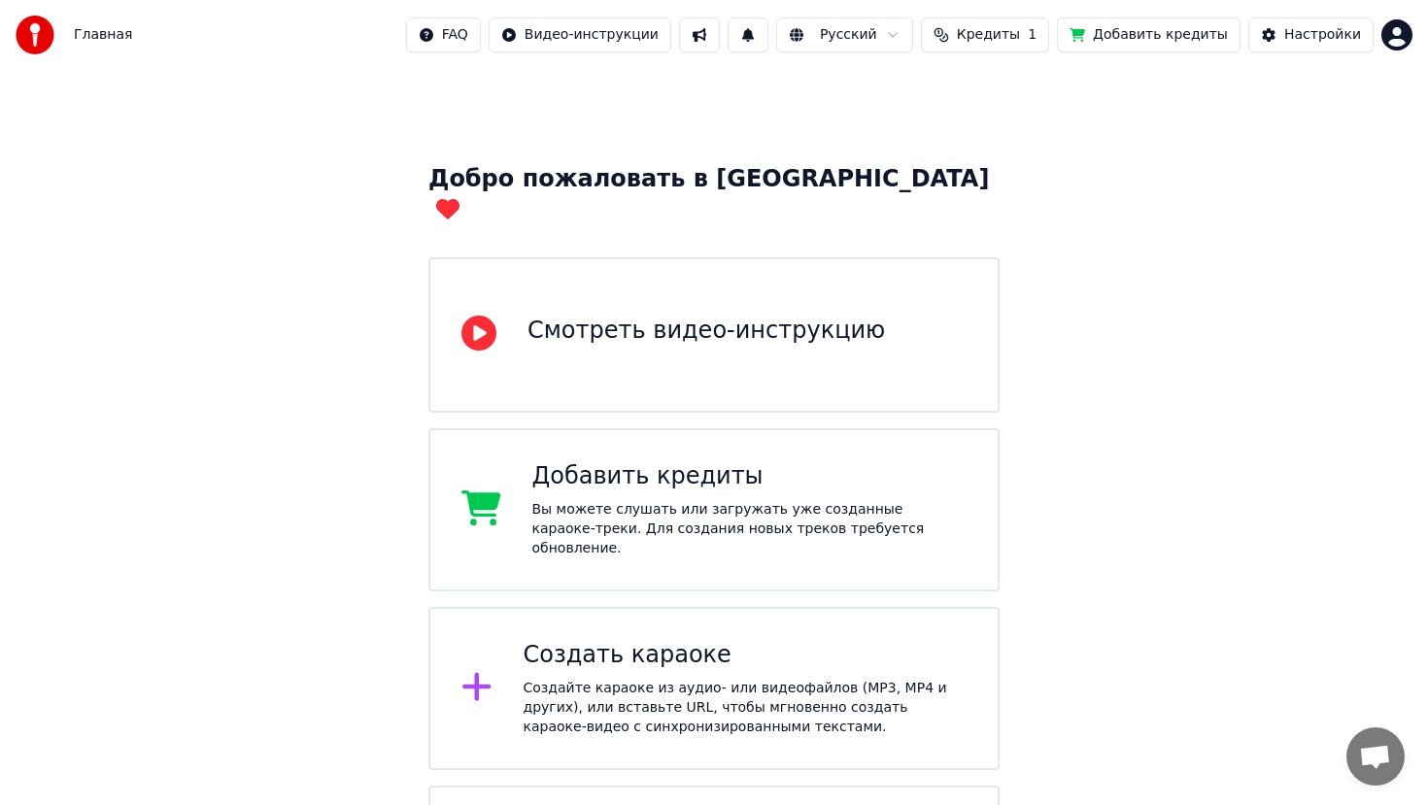
scroll to position [32, 0]
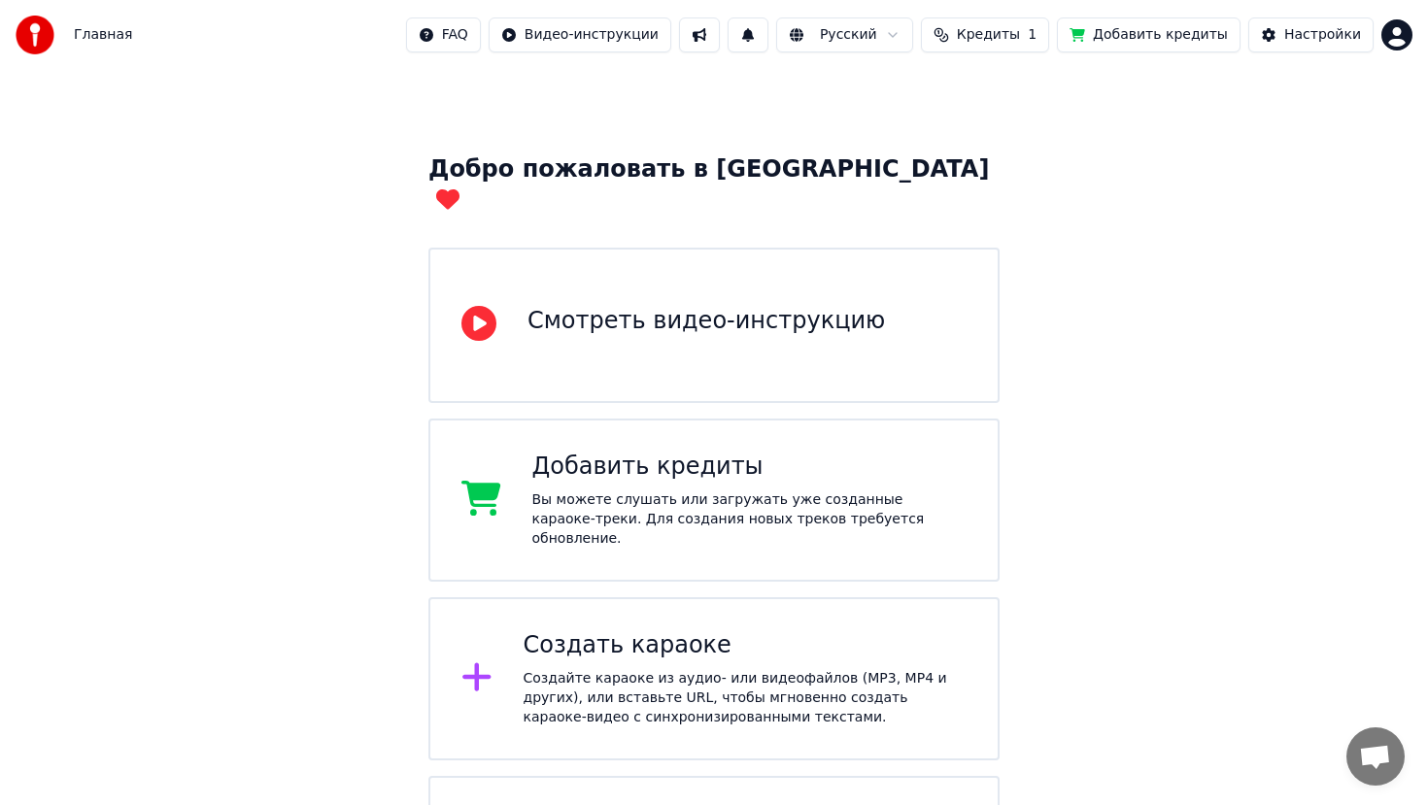
click at [606, 41] on html "Главная FAQ Видео-инструкции Русский Кредиты 1 Добавить кредиты Настройки Добро…" at bounding box center [714, 459] width 1428 height 983
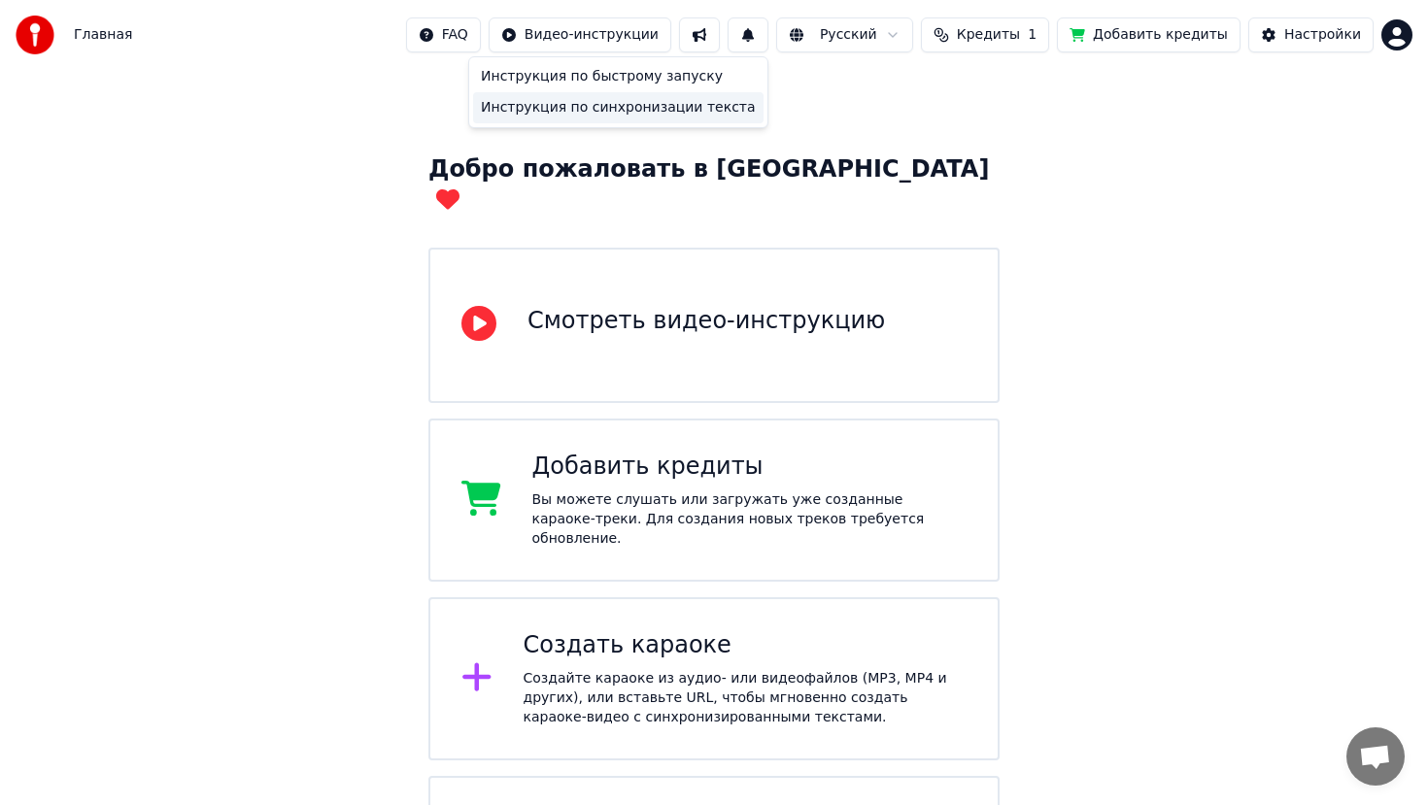
click at [679, 115] on div "Инструкция по синхронизации текста" at bounding box center [618, 107] width 290 height 31
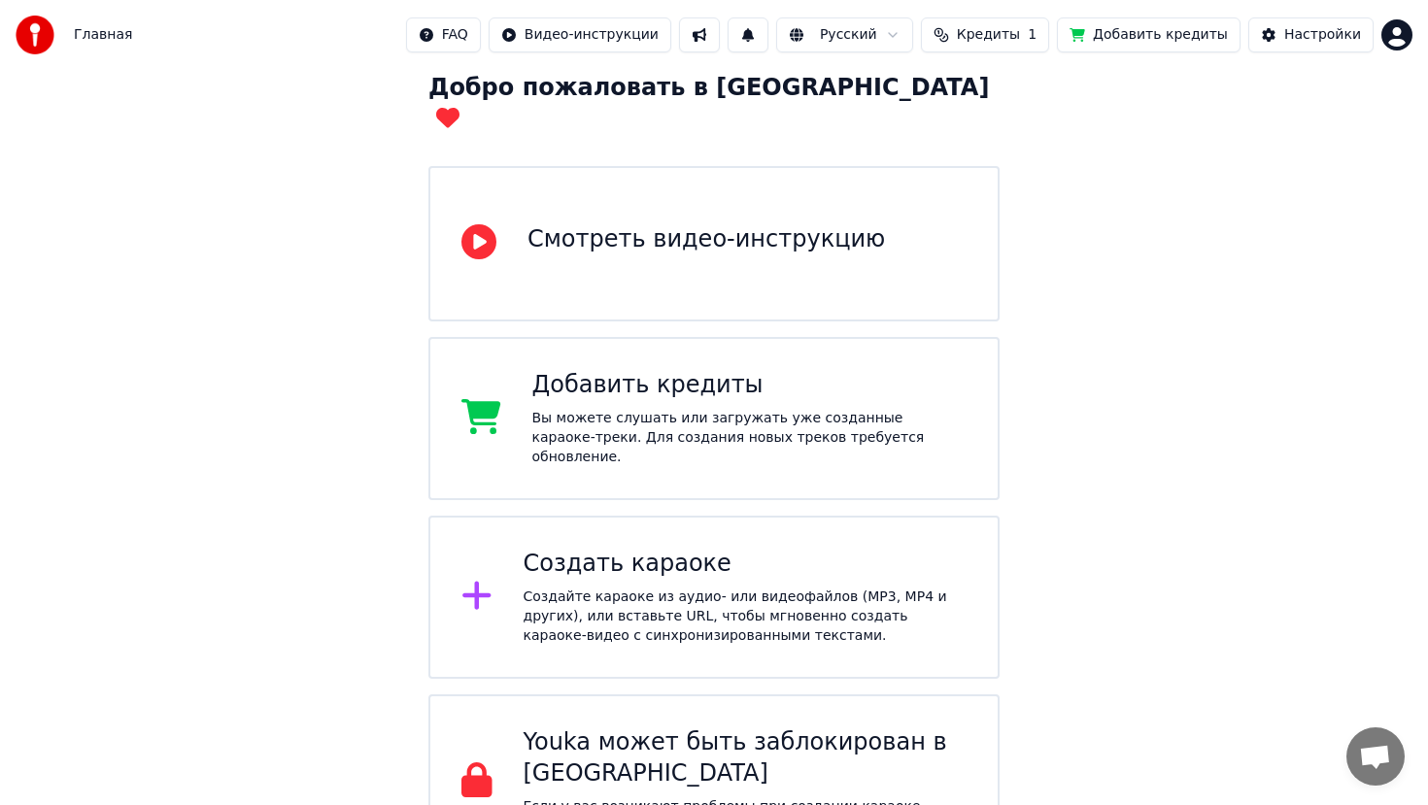
scroll to position [139, 0]
